Goal: Task Accomplishment & Management: Manage account settings

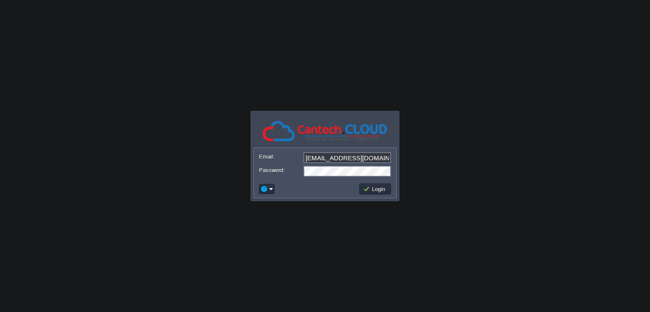
type input "[EMAIL_ADDRESS][DOMAIN_NAME]"
click at [374, 192] on button "Login" at bounding box center [375, 189] width 25 height 8
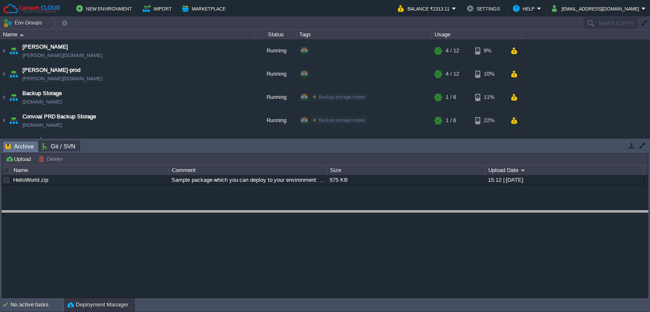
drag, startPoint x: 188, startPoint y: 144, endPoint x: 191, endPoint y: 215, distance: 70.8
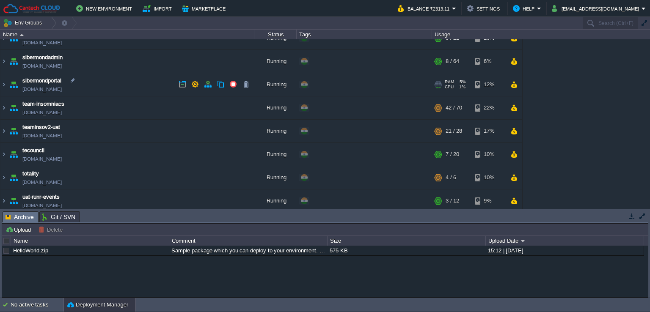
scroll to position [503, 0]
click at [601, 9] on button "[EMAIL_ADDRESS][DOMAIN_NAME]" at bounding box center [597, 8] width 90 height 10
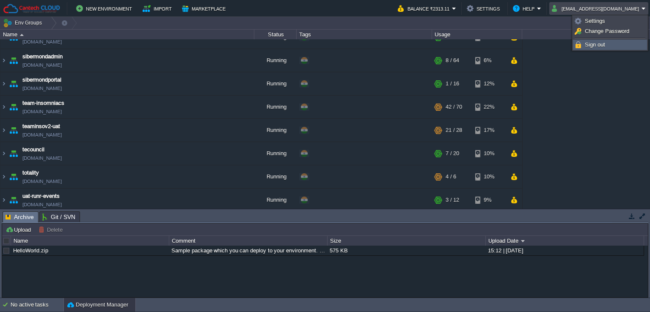
click at [588, 46] on span "Sign out" at bounding box center [595, 44] width 20 height 6
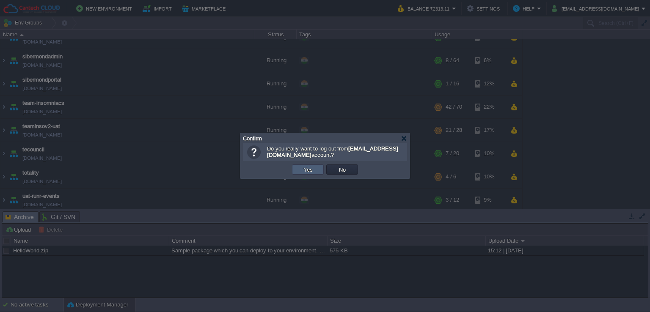
click at [301, 168] on button "Yes" at bounding box center [308, 170] width 14 height 8
